Goal: Task Accomplishment & Management: Manage account settings

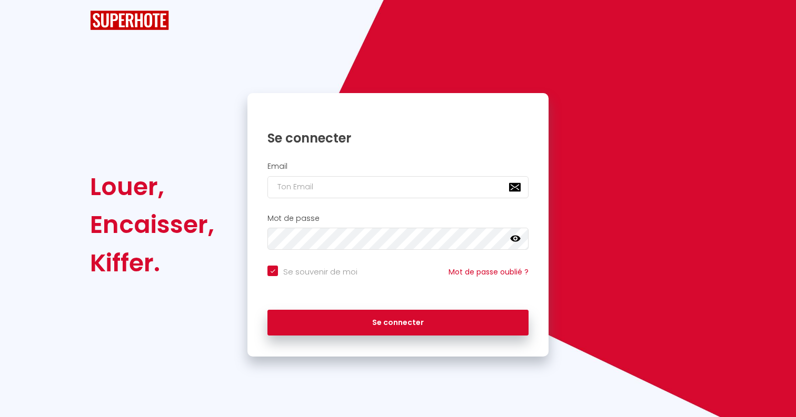
checkbox input "true"
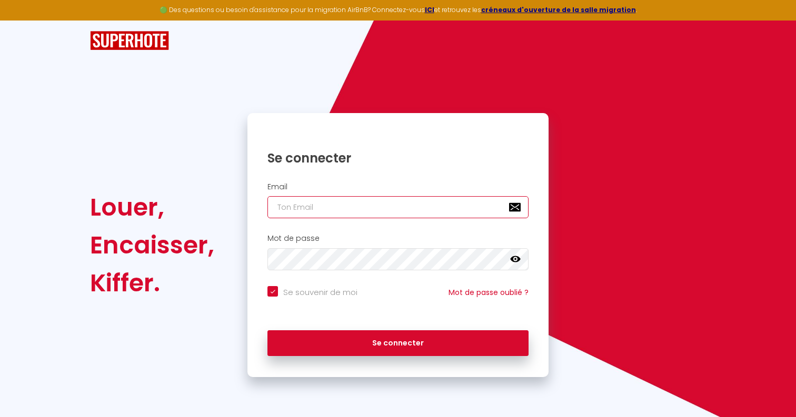
click at [276, 208] on input "email" at bounding box center [397, 207] width 261 height 22
type input "s"
checkbox input "true"
type input "[EMAIL_ADDRESS][DOMAIN_NAME]"
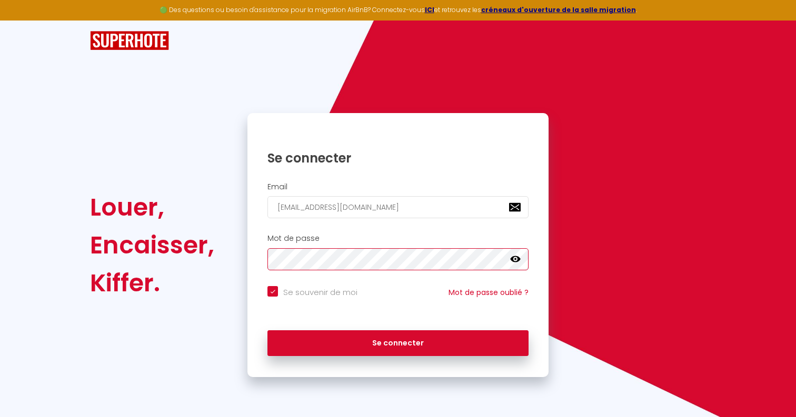
click at [267, 330] on button "Se connecter" at bounding box center [397, 343] width 261 height 26
checkbox input "true"
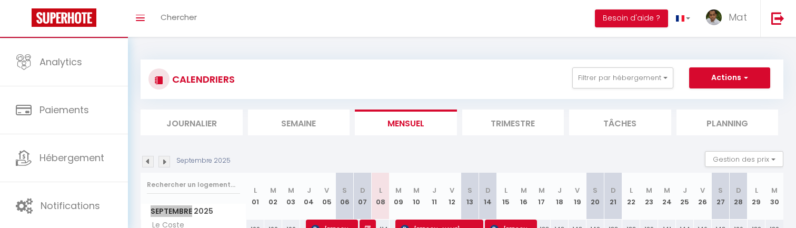
scroll to position [142, 0]
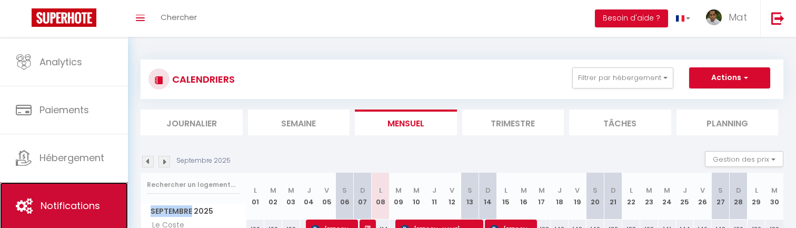
click at [100, 196] on link "Notifications" at bounding box center [64, 205] width 128 height 47
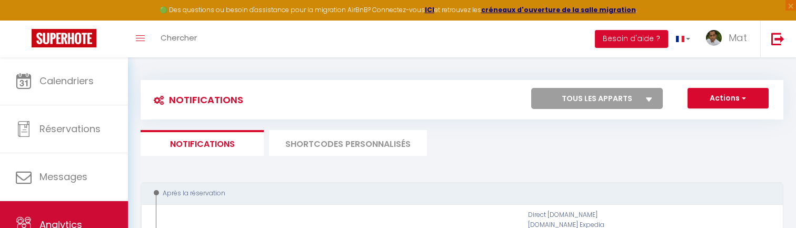
scroll to position [142, 0]
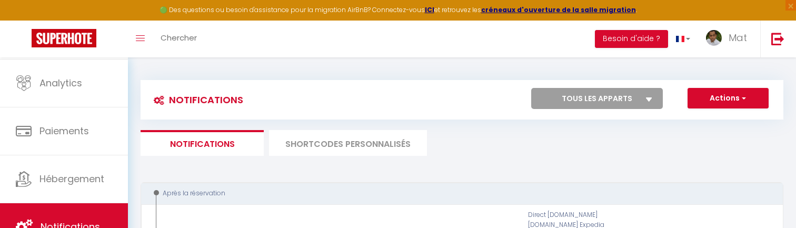
click at [306, 142] on li "SHORTCODES PERSONNALISÉS" at bounding box center [348, 143] width 158 height 26
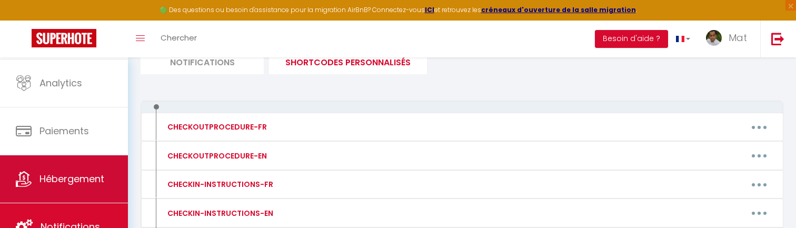
scroll to position [114, 0]
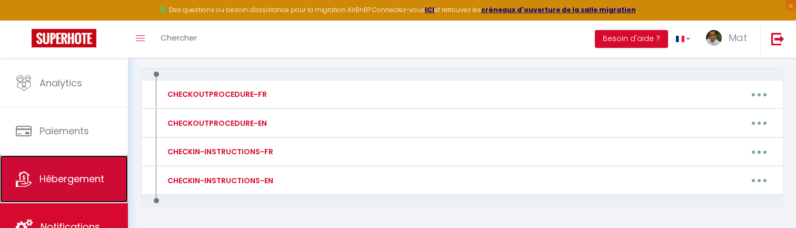
click at [99, 178] on span "Hébergement" at bounding box center [71, 178] width 65 height 13
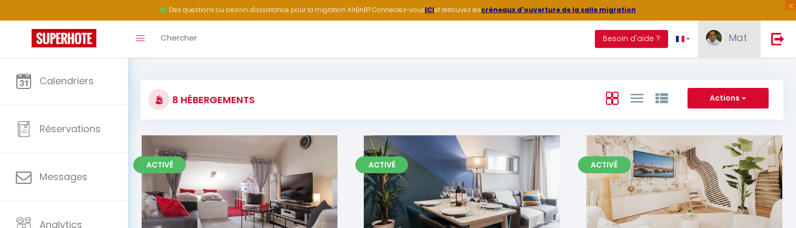
click at [729, 34] on span "Mat" at bounding box center [737, 37] width 18 height 13
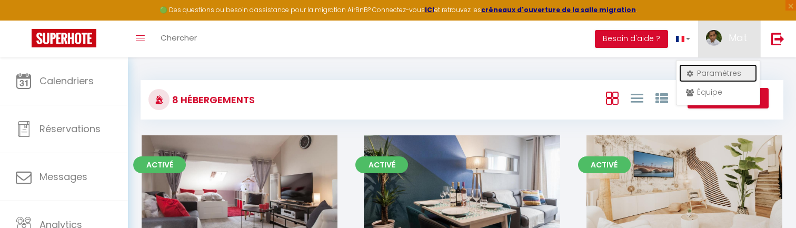
click at [717, 71] on link "Paramètres" at bounding box center [718, 73] width 78 height 18
select select "28"
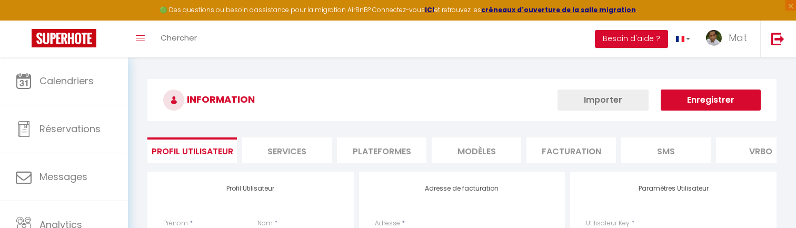
type input "DiZEvGnWCDfKbItWUQIw1i2UQ"
type input "j8U8TvBBkXcEhq63oQXDwK5Kj"
type input "[URL][DOMAIN_NAME]"
select select "fr"
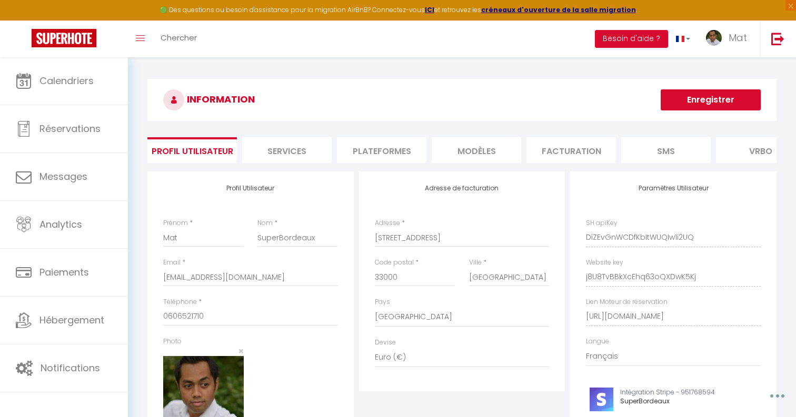
click at [581, 111] on h3 "INFORMATION" at bounding box center [461, 100] width 629 height 42
click at [777, 39] on img at bounding box center [777, 38] width 13 height 13
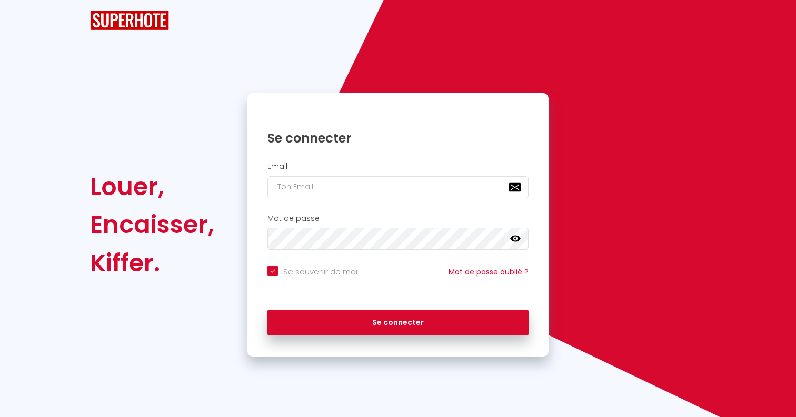
checkbox input "true"
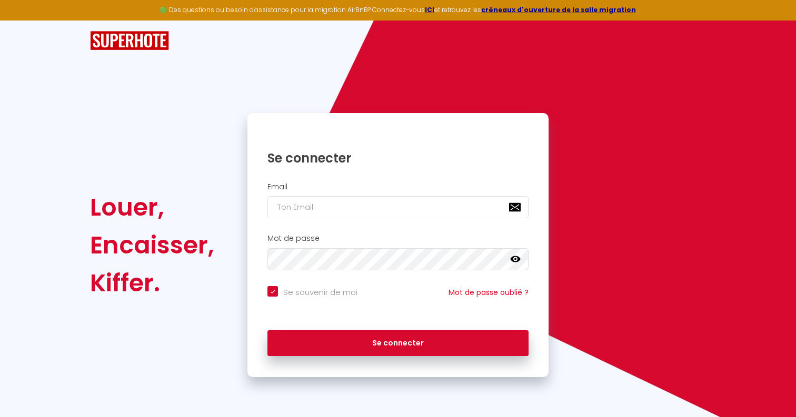
click at [552, 102] on div "Louer, Encaisser, Kiffer. Se connecter Email Mot de passe false Se souvenir de …" at bounding box center [398, 199] width 616 height 357
